Goal: Task Accomplishment & Management: Manage account settings

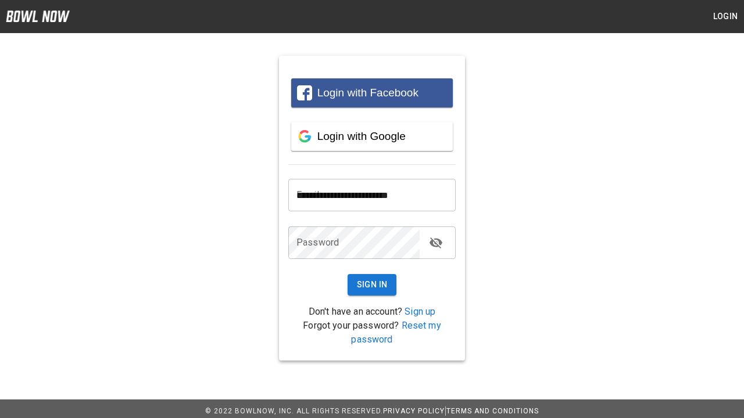
type input "**********"
click at [372, 285] on button "Sign In" at bounding box center [372, 285] width 49 height 22
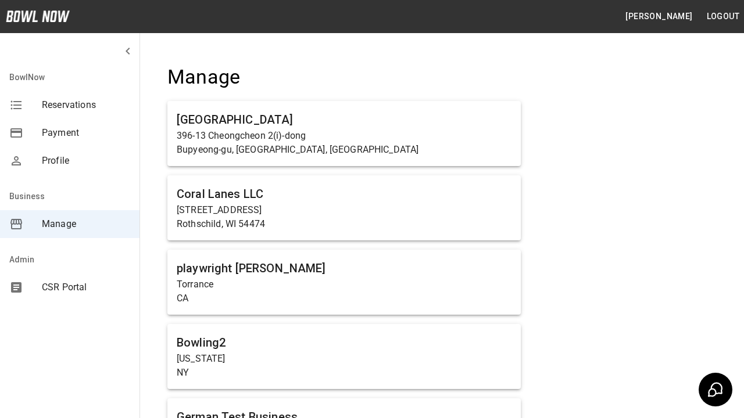
click at [70, 224] on span "Manage" at bounding box center [86, 224] width 88 height 14
